Goal: Information Seeking & Learning: Learn about a topic

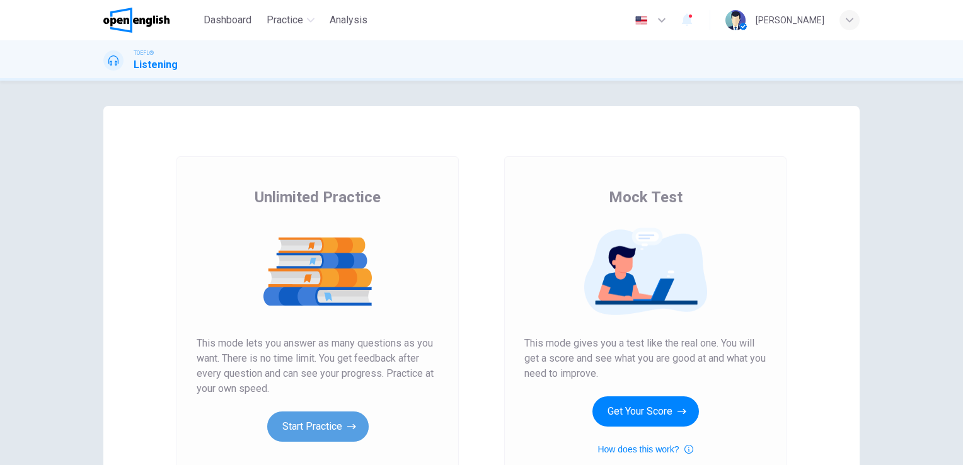
click at [330, 436] on button "Start Practice" at bounding box center [317, 427] width 101 height 30
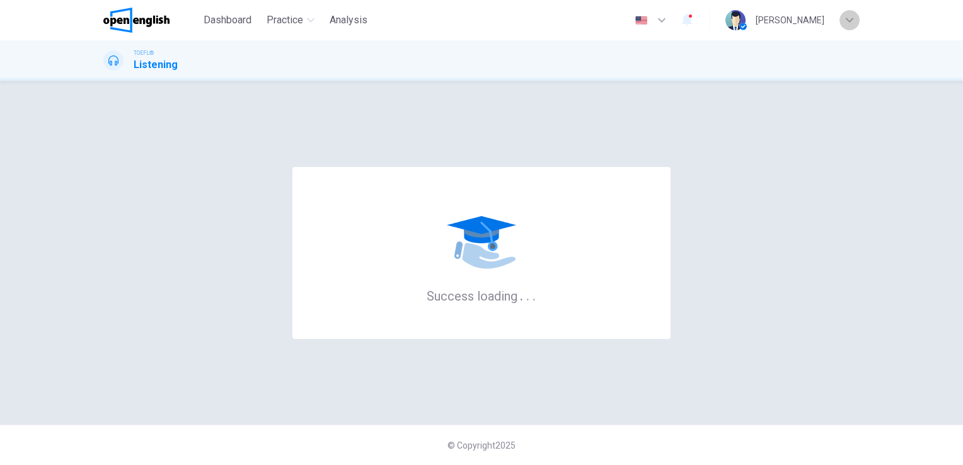
click at [850, 20] on icon "button" at bounding box center [850, 20] width 8 height 4
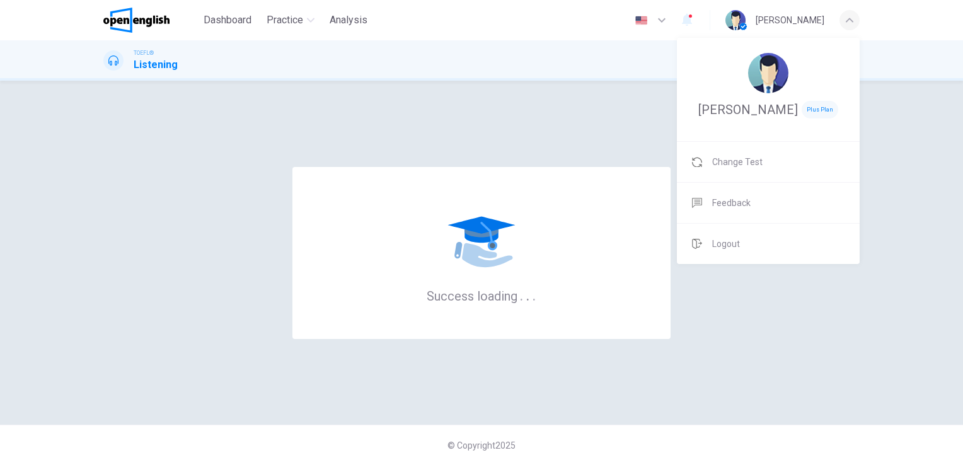
click at [667, 21] on div at bounding box center [481, 232] width 963 height 465
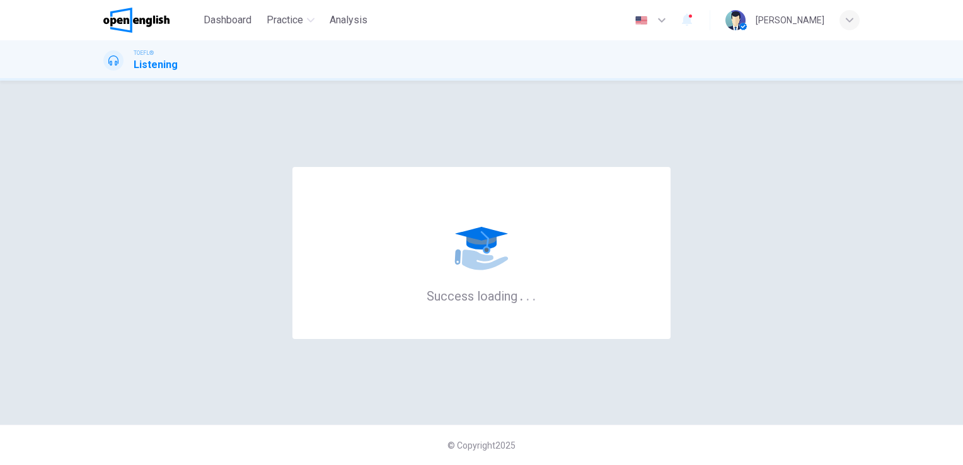
click at [667, 21] on icon "button" at bounding box center [661, 20] width 15 height 15
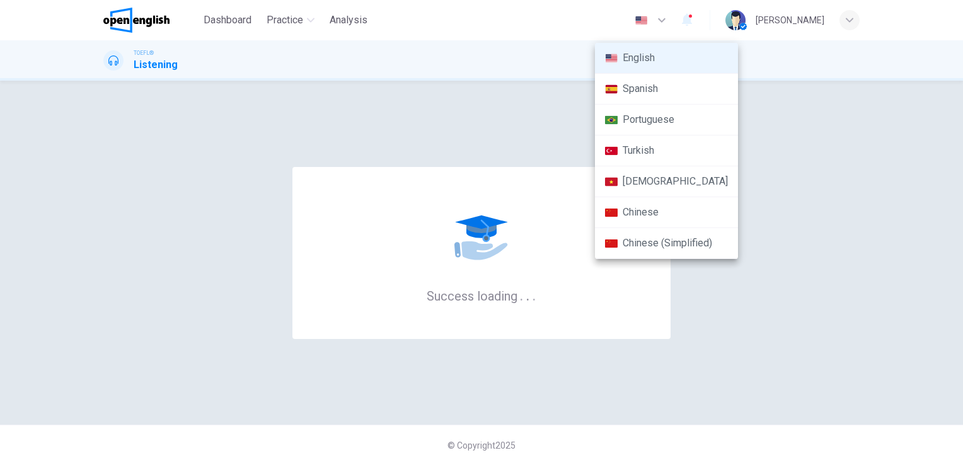
click at [746, 20] on div at bounding box center [481, 232] width 963 height 465
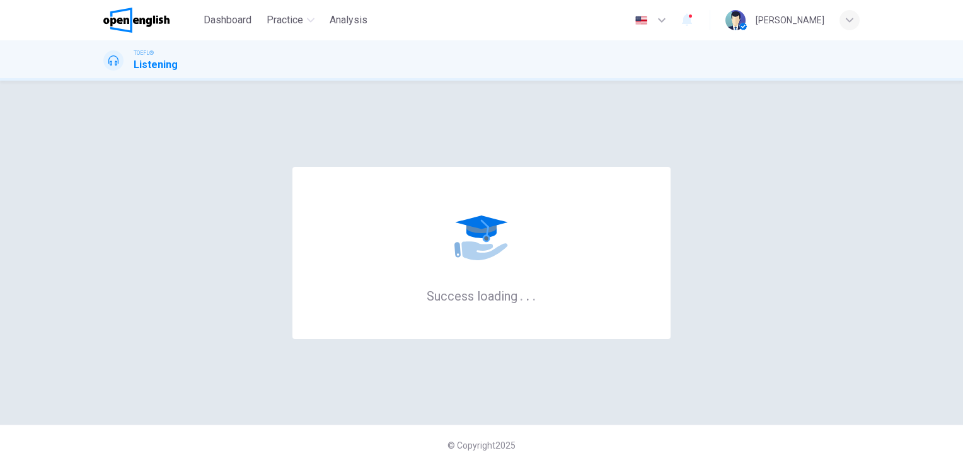
click at [110, 62] on icon at bounding box center [113, 60] width 10 height 10
click at [139, 21] on img at bounding box center [136, 20] width 66 height 25
